Goal: Task Accomplishment & Management: Use online tool/utility

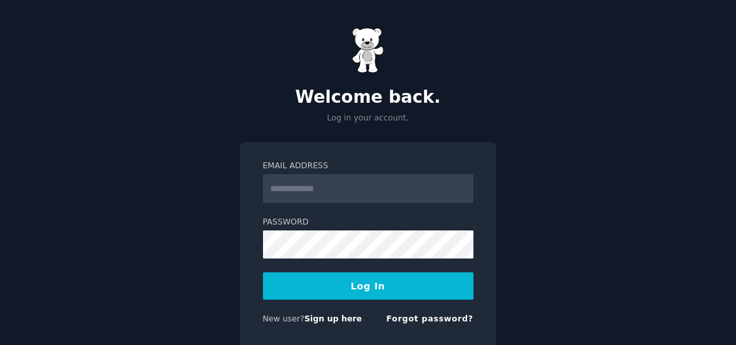
type input "**********"
click at [368, 291] on button "Log In" at bounding box center [368, 285] width 211 height 27
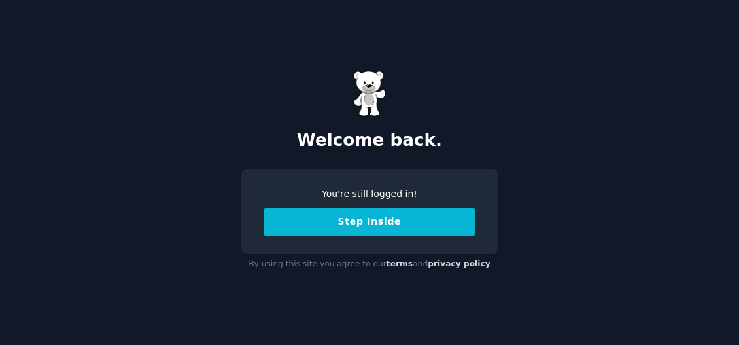
click at [369, 219] on button "Step Inside" at bounding box center [369, 221] width 211 height 27
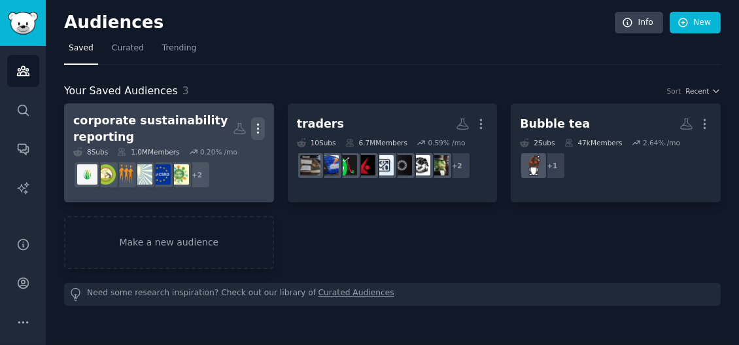
click at [255, 126] on icon "button" at bounding box center [258, 129] width 14 height 14
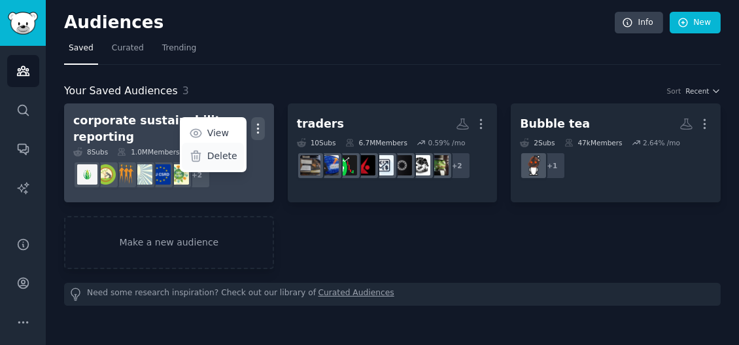
click at [220, 160] on p "Delete" at bounding box center [222, 156] width 30 height 14
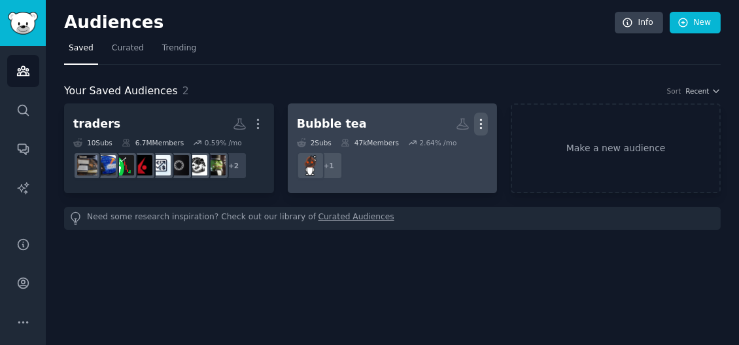
click at [482, 119] on icon "button" at bounding box center [481, 124] width 14 height 14
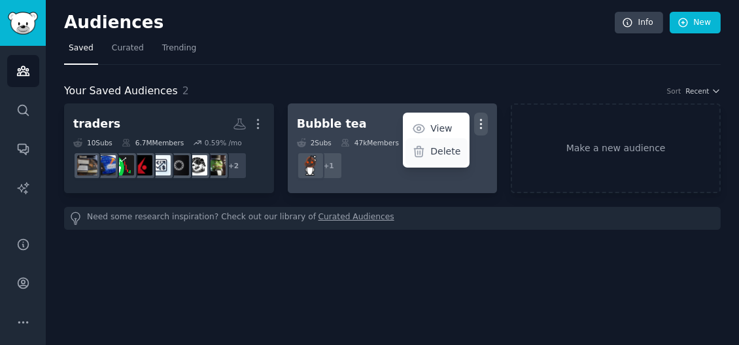
click at [436, 152] on p "Delete" at bounding box center [445, 152] width 30 height 14
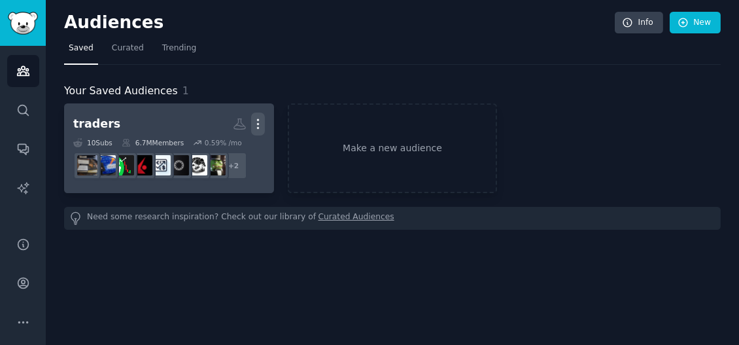
click at [255, 120] on icon "button" at bounding box center [258, 124] width 14 height 14
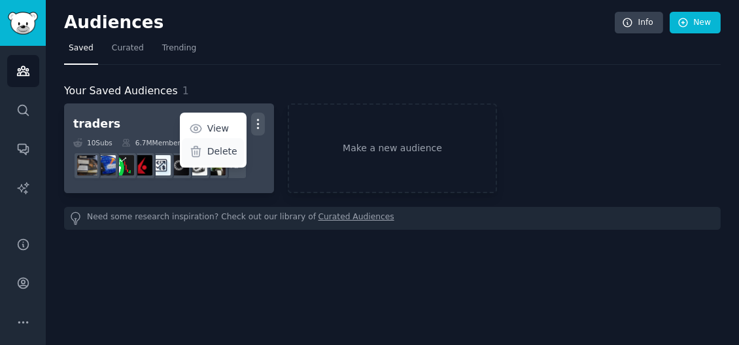
click at [223, 154] on p "Delete" at bounding box center [222, 152] width 30 height 14
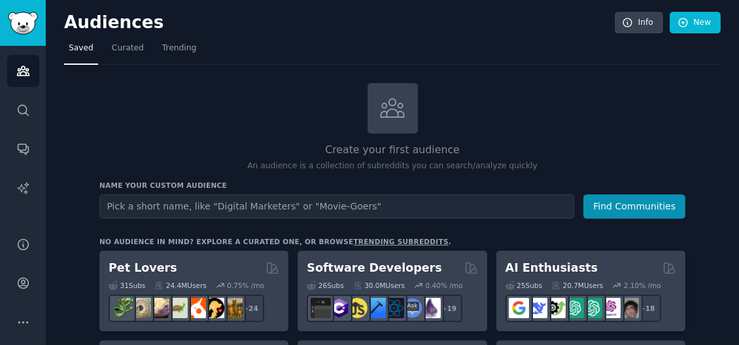
click at [241, 207] on input "text" at bounding box center [336, 206] width 475 height 24
click at [249, 206] on input "text" at bounding box center [336, 206] width 475 height 24
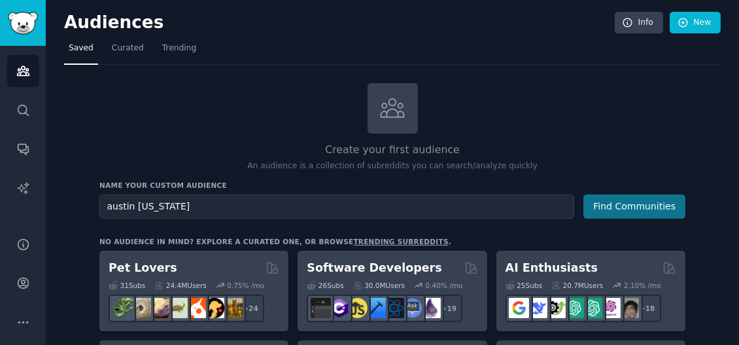
type input "austin [US_STATE]"
click at [626, 203] on button "Find Communities" at bounding box center [634, 206] width 102 height 24
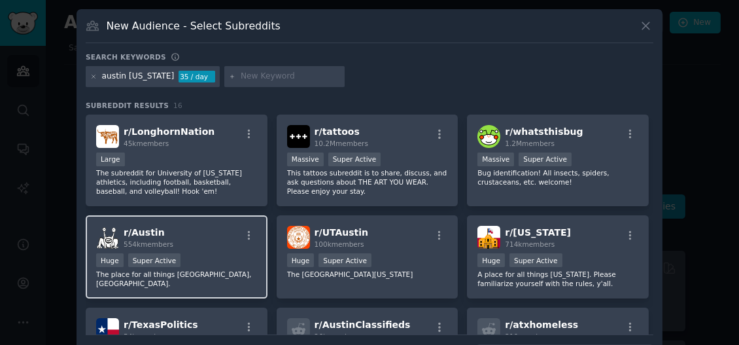
click at [215, 253] on div "100,000 - 1,000,000 members Huge Super Active" at bounding box center [176, 261] width 161 height 16
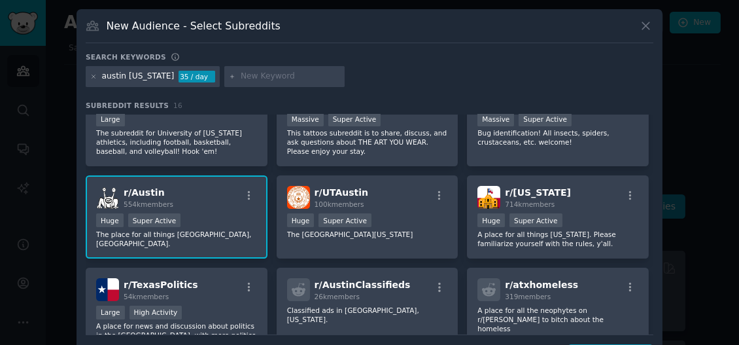
scroll to position [65, 0]
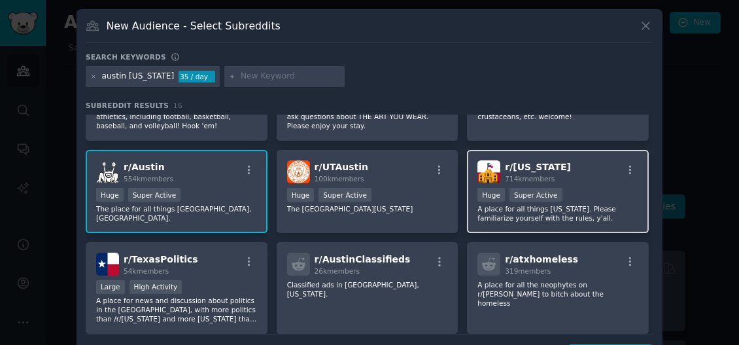
click at [594, 191] on div ">= 95th percentile for submissions / day Huge Super Active" at bounding box center [557, 196] width 161 height 16
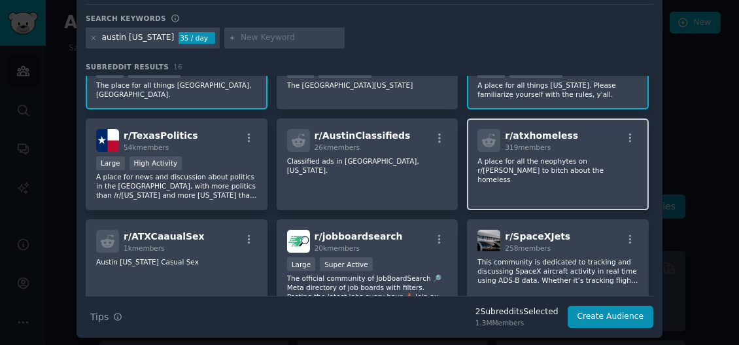
scroll to position [85, 0]
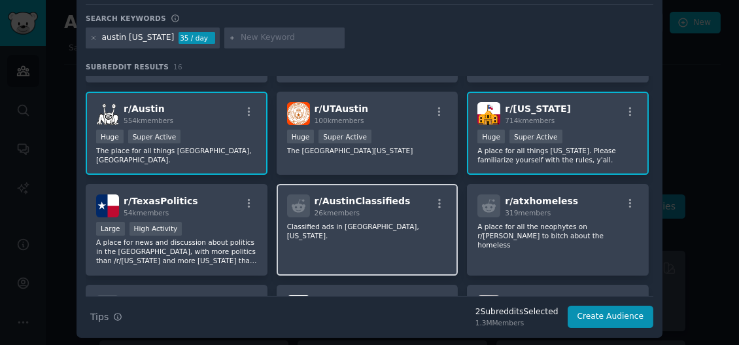
click at [372, 250] on div "r/ AustinClassifieds 26k members Classified ads in [GEOGRAPHIC_DATA], [US_STATE…" at bounding box center [368, 230] width 182 height 92
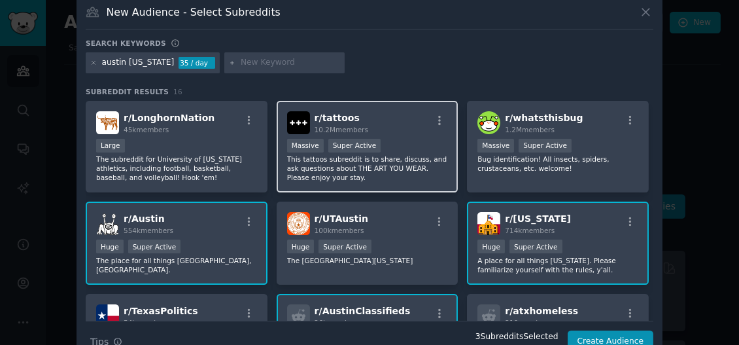
scroll to position [0, 0]
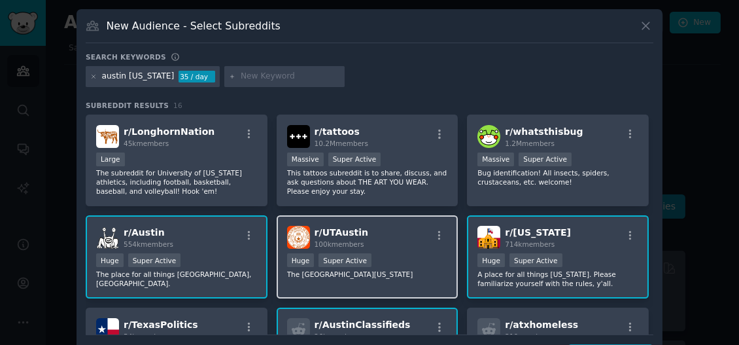
click at [433, 257] on div ">= 95th percentile for submissions / day Huge Super Active" at bounding box center [367, 261] width 161 height 16
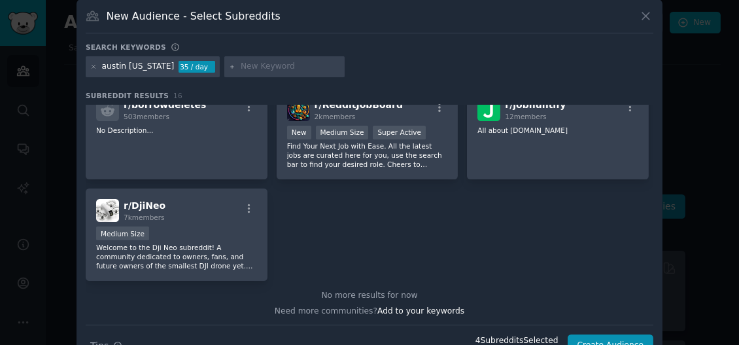
scroll to position [39, 0]
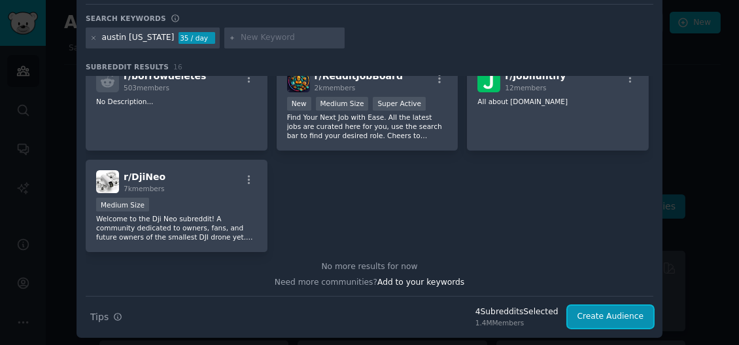
click at [619, 319] on button "Create Audience" at bounding box center [611, 316] width 86 height 22
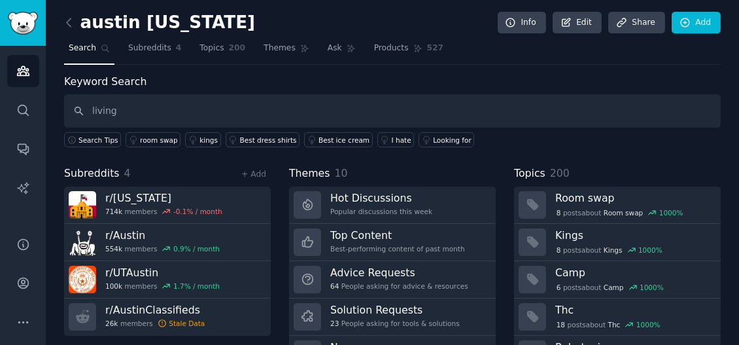
type input "living"
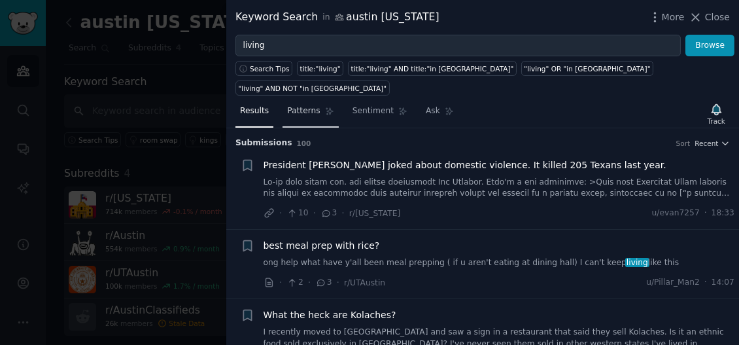
click at [298, 105] on span "Patterns" at bounding box center [303, 111] width 33 height 12
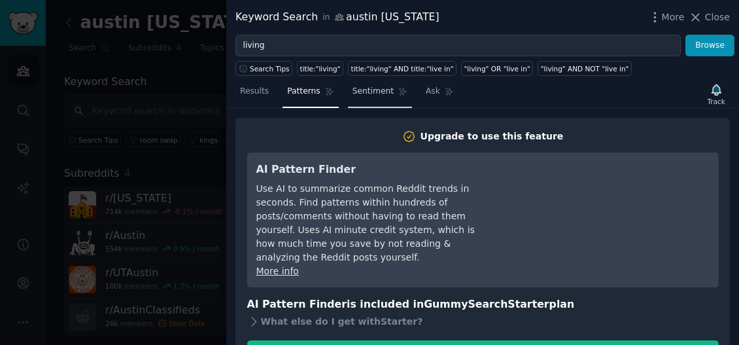
click at [368, 94] on span "Sentiment" at bounding box center [372, 92] width 41 height 12
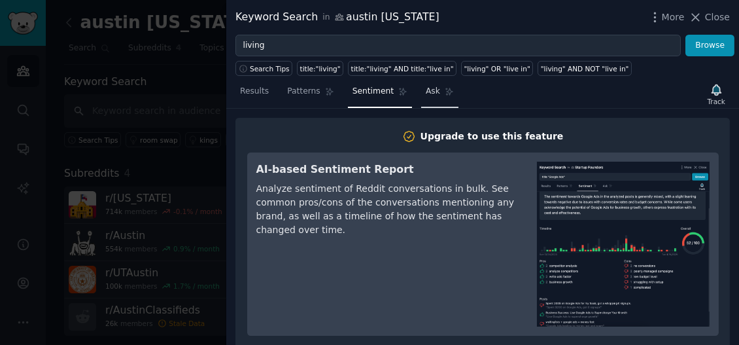
click at [426, 90] on span "Ask" at bounding box center [433, 92] width 14 height 12
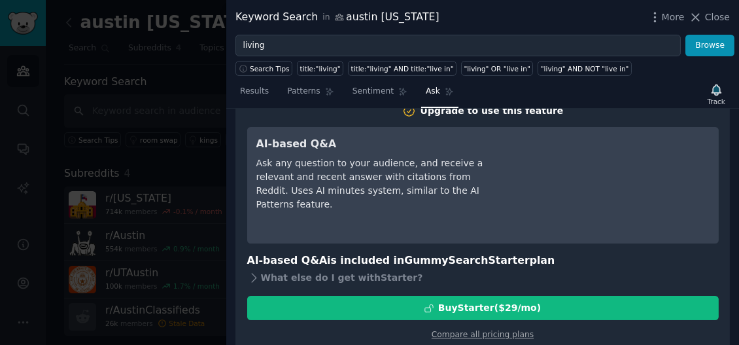
scroll to position [40, 0]
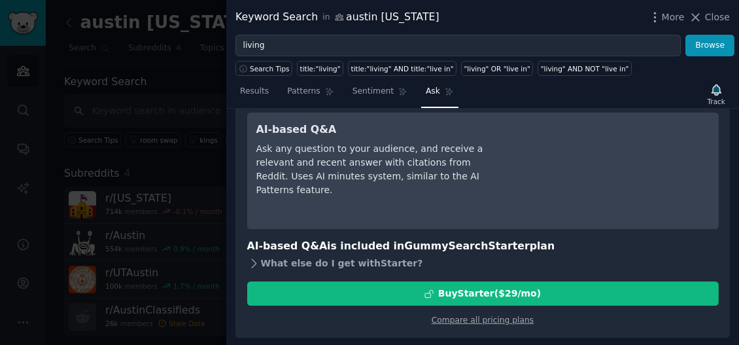
click at [260, 262] on div "What else do I get with Starter ?" at bounding box center [482, 263] width 471 height 18
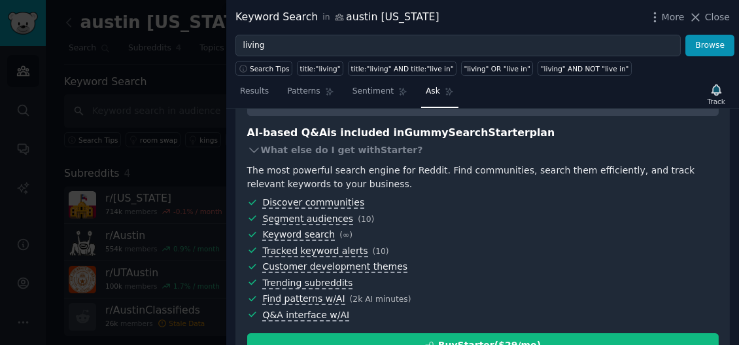
scroll to position [204, 0]
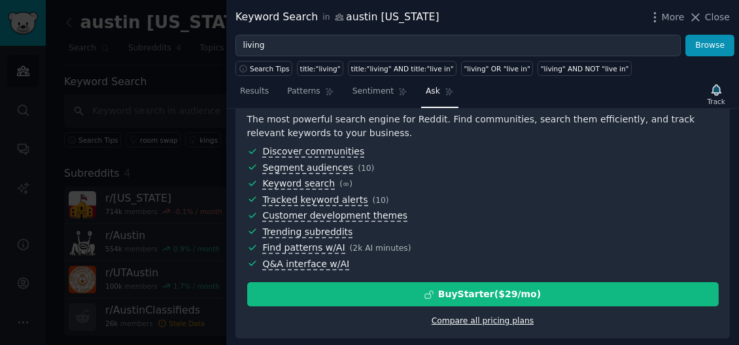
click at [474, 319] on link "Compare all pricing plans" at bounding box center [483, 320] width 102 height 9
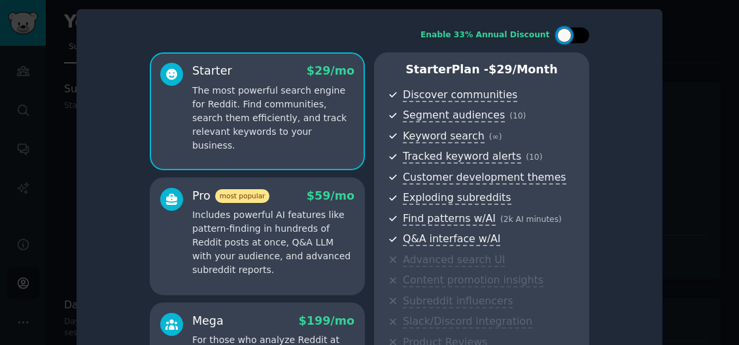
click at [571, 34] on div at bounding box center [572, 35] width 33 height 16
click at [255, 218] on p "Includes powerful AI features like pattern-finding in hundreds of Reddit posts …" at bounding box center [273, 242] width 162 height 69
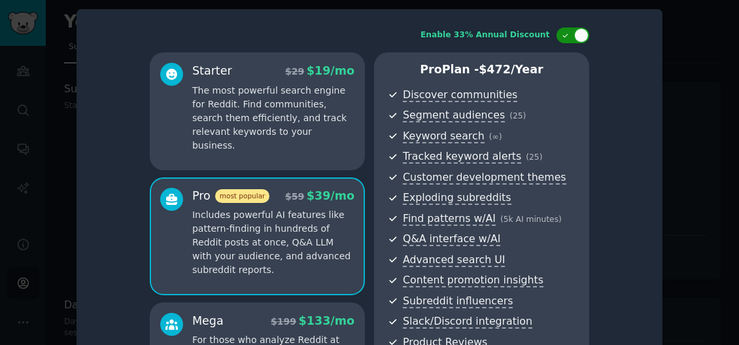
click at [576, 36] on div at bounding box center [581, 35] width 14 height 14
checkbox input "false"
